Goal: Task Accomplishment & Management: Manage account settings

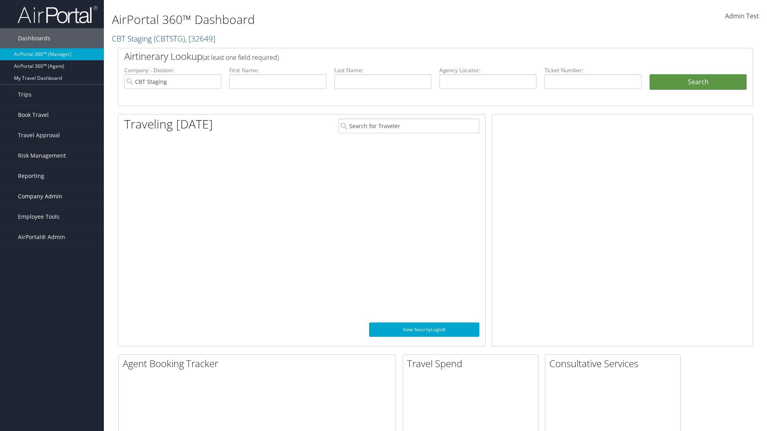
click at [52, 196] on span "Company Admin" at bounding box center [40, 196] width 44 height 20
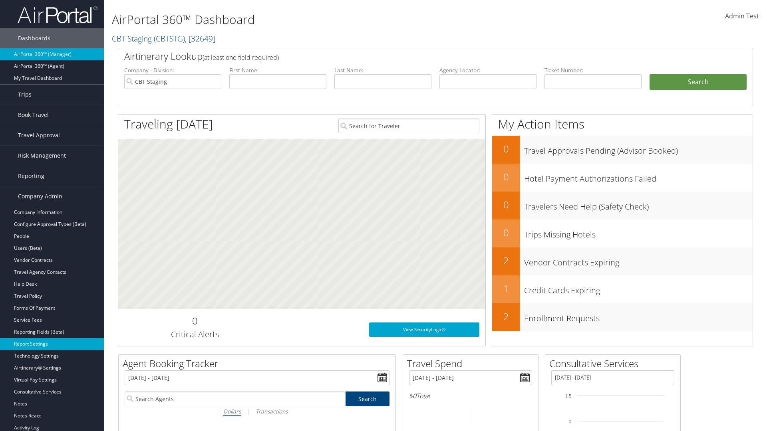
click at [52, 344] on link "Report Settings" at bounding box center [52, 344] width 104 height 12
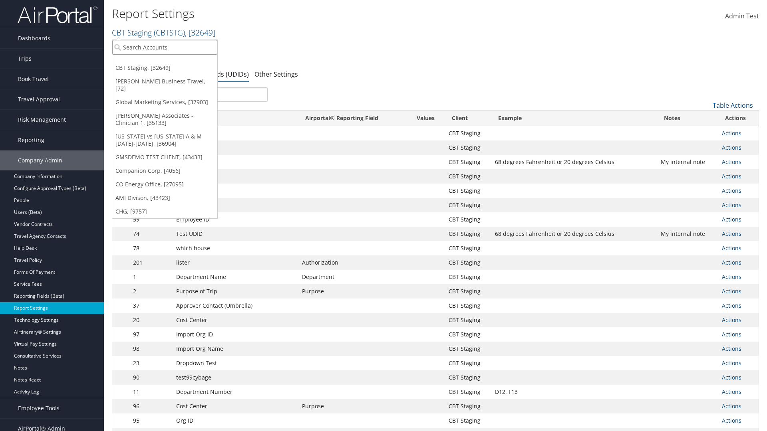
click at [165, 47] on input "search" at bounding box center [164, 47] width 105 height 15
type input "CBTSTG"
click at [165, 62] on div "CBT Staging (CBTSTG), [32649]" at bounding box center [165, 61] width 114 height 7
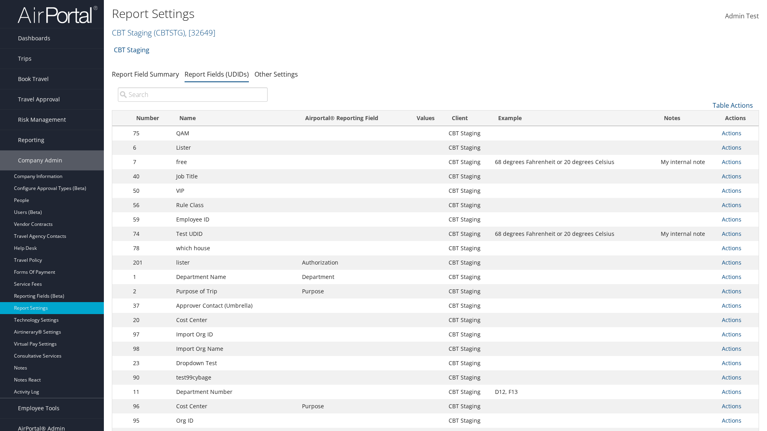
click at [192, 95] on input "search" at bounding box center [193, 94] width 150 height 14
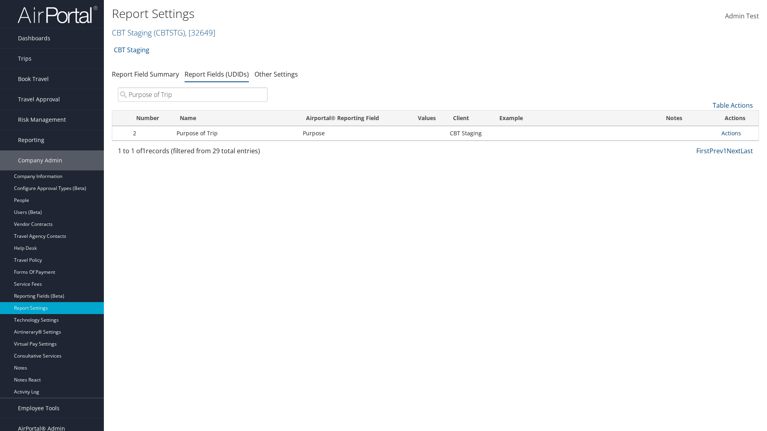
type input "Purpose of Trip"
click at [731, 133] on link "Actions" at bounding box center [731, 133] width 20 height 8
click at [699, 172] on link "Edit" at bounding box center [699, 173] width 79 height 14
select select "20"
select select "both"
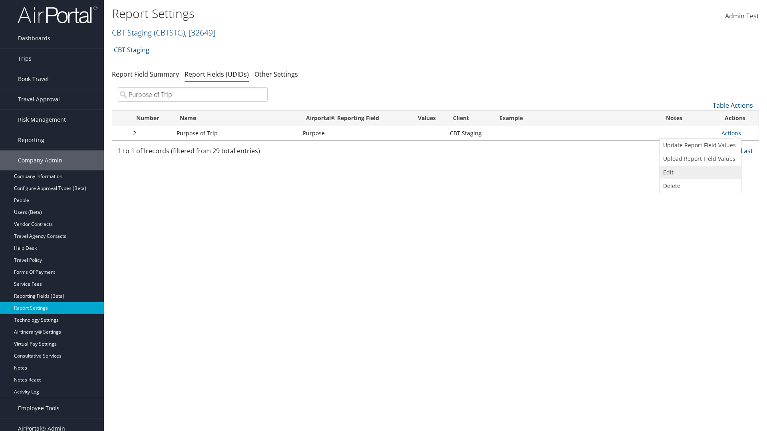
select select "trip"
